Goal: Information Seeking & Learning: Learn about a topic

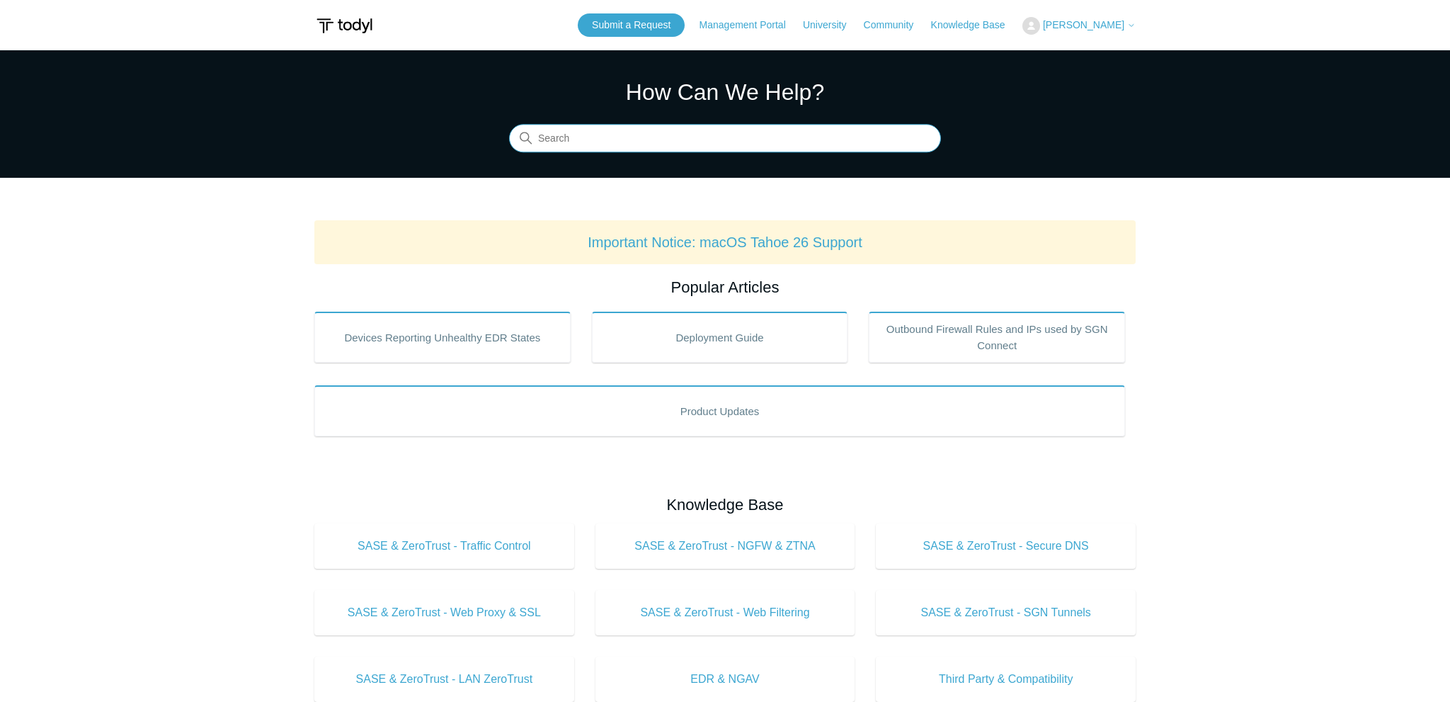
click at [653, 152] on input "Search" at bounding box center [725, 139] width 432 height 28
type input "i"
type input "ios"
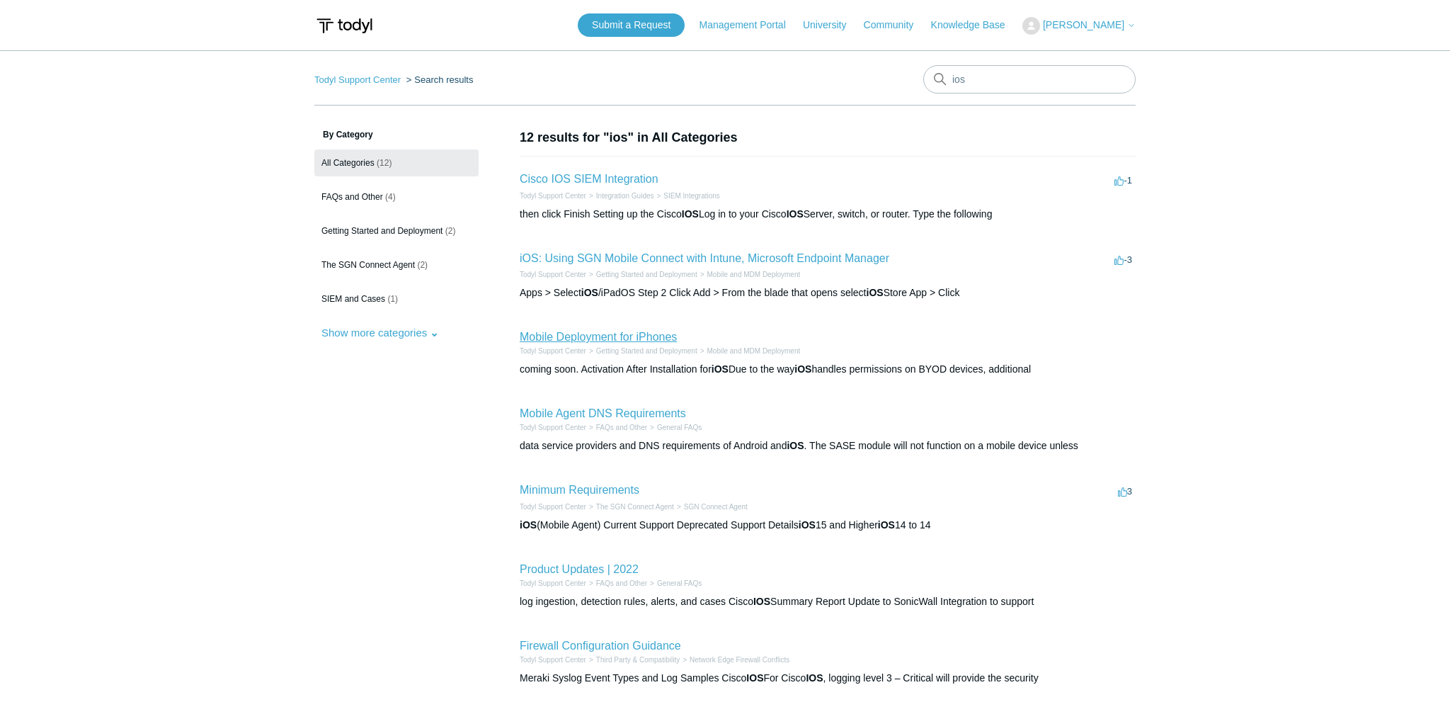
click at [641, 333] on link "Mobile Deployment for iPhones" at bounding box center [598, 337] width 157 height 12
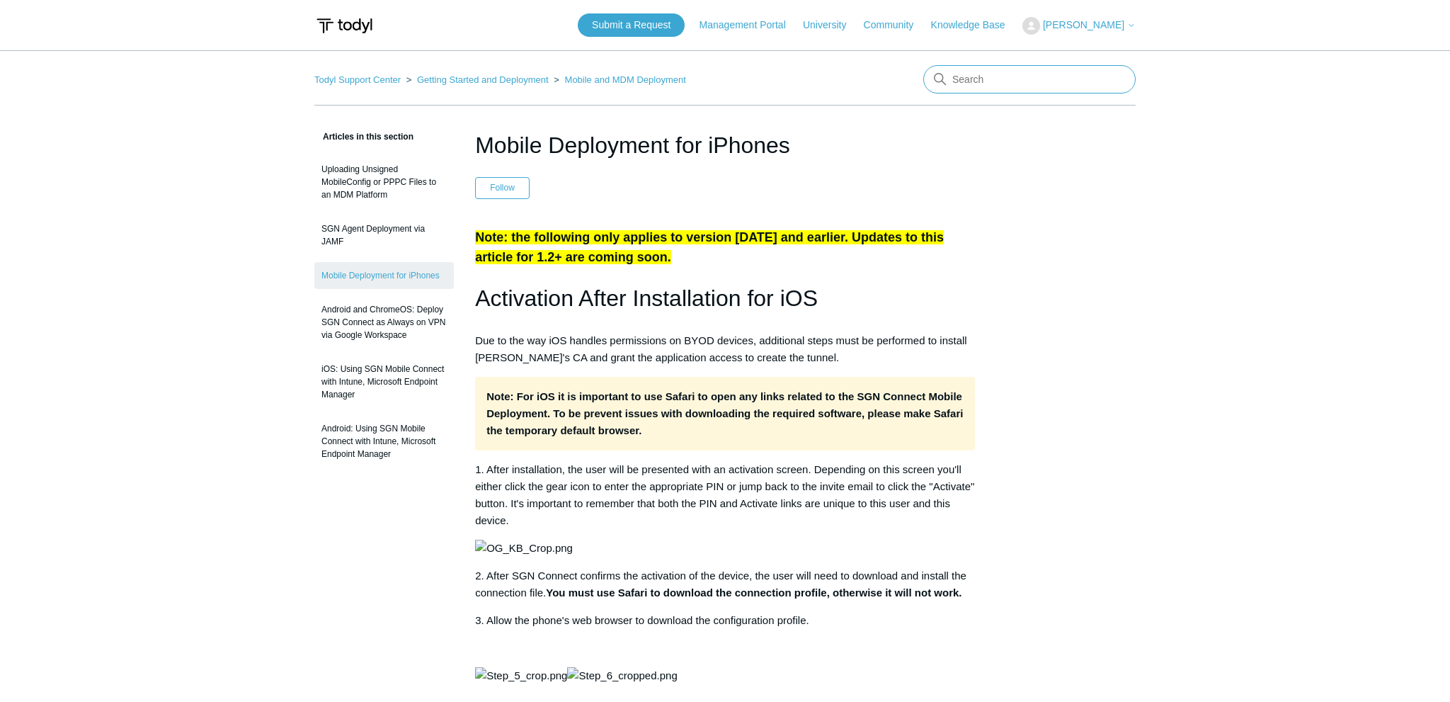
click at [1001, 83] on input "Search" at bounding box center [1029, 79] width 212 height 28
type input "ios"
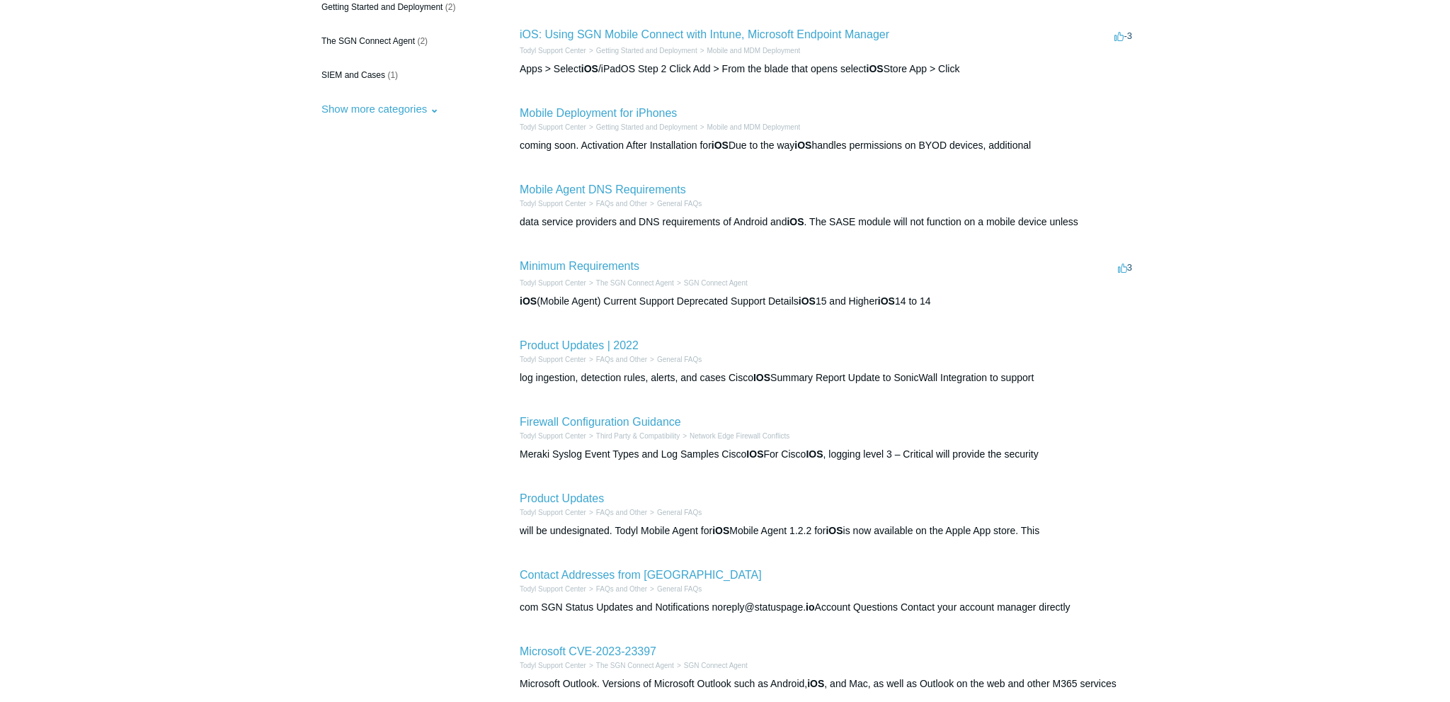
scroll to position [299, 0]
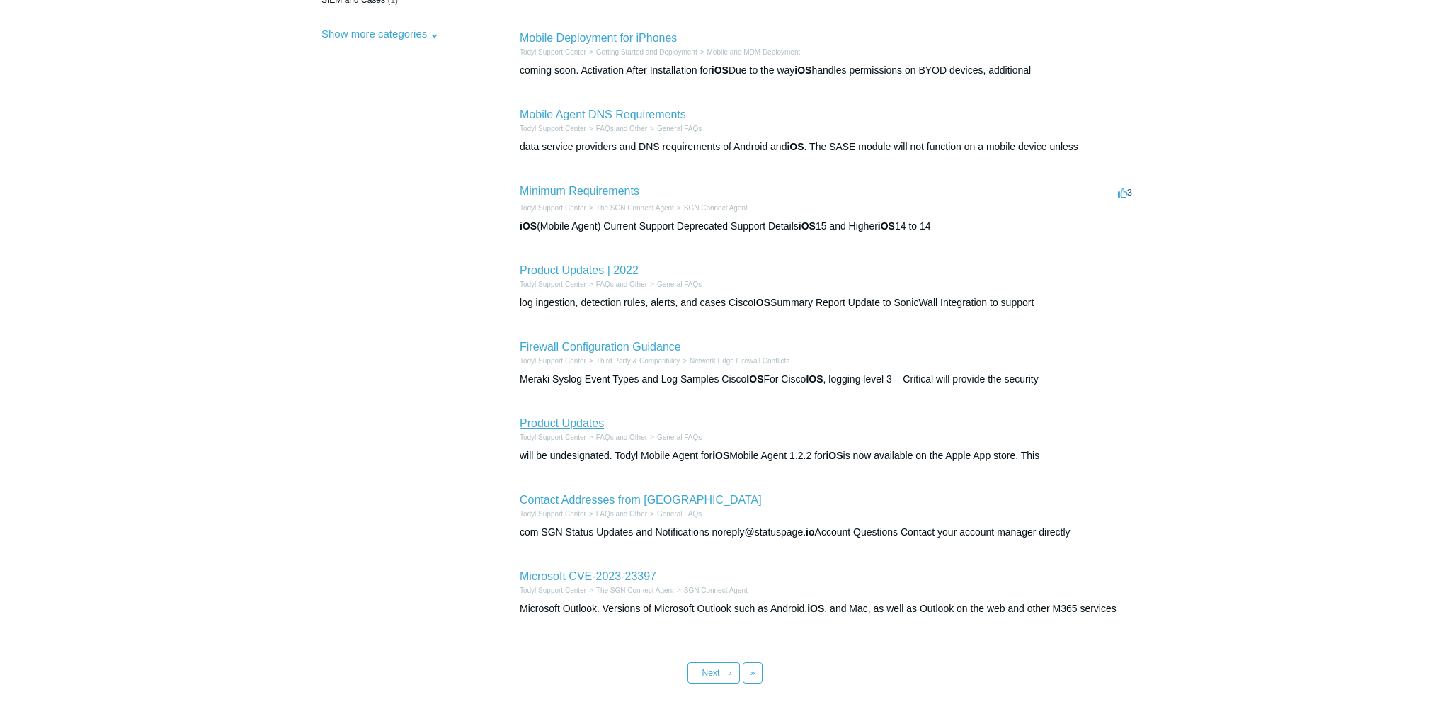
click at [565, 422] on link "Product Updates" at bounding box center [562, 423] width 84 height 12
